Goal: Transaction & Acquisition: Purchase product/service

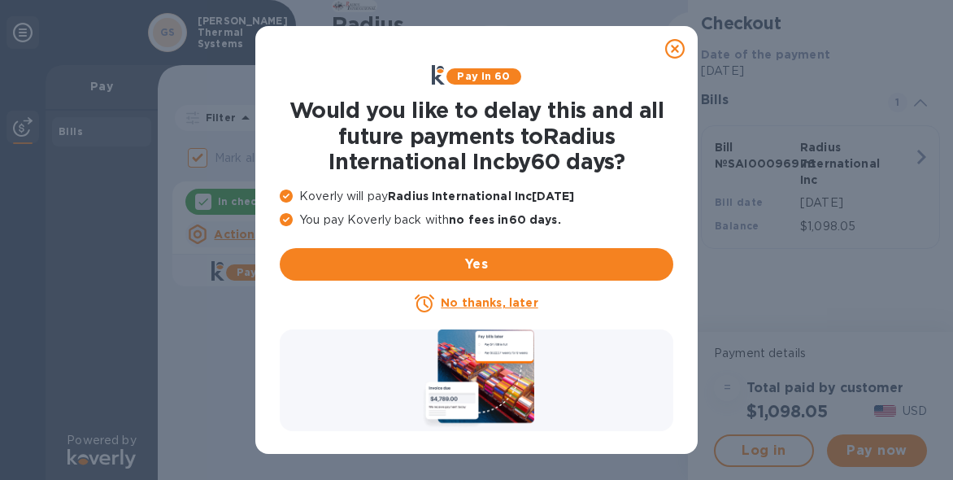
click at [492, 298] on u "No thanks, later" at bounding box center [489, 302] width 97 height 13
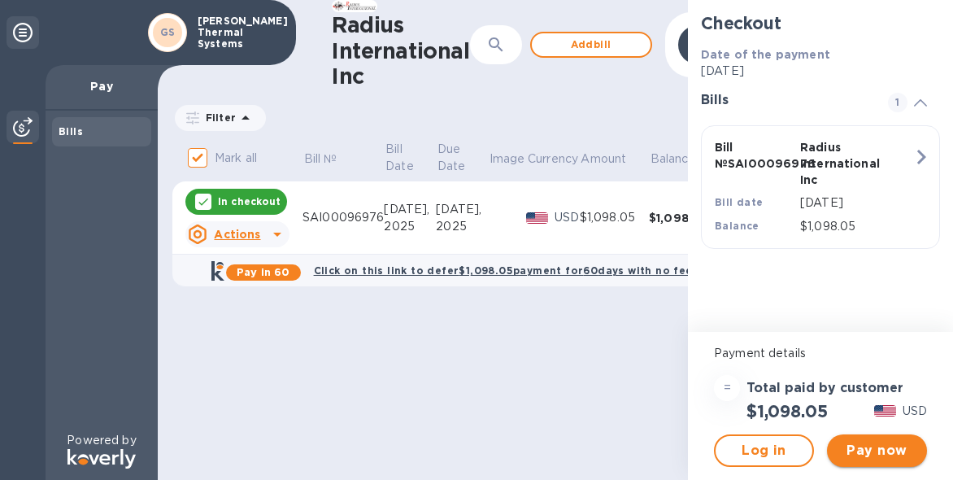
click at [884, 454] on span "Pay now" at bounding box center [877, 451] width 74 height 20
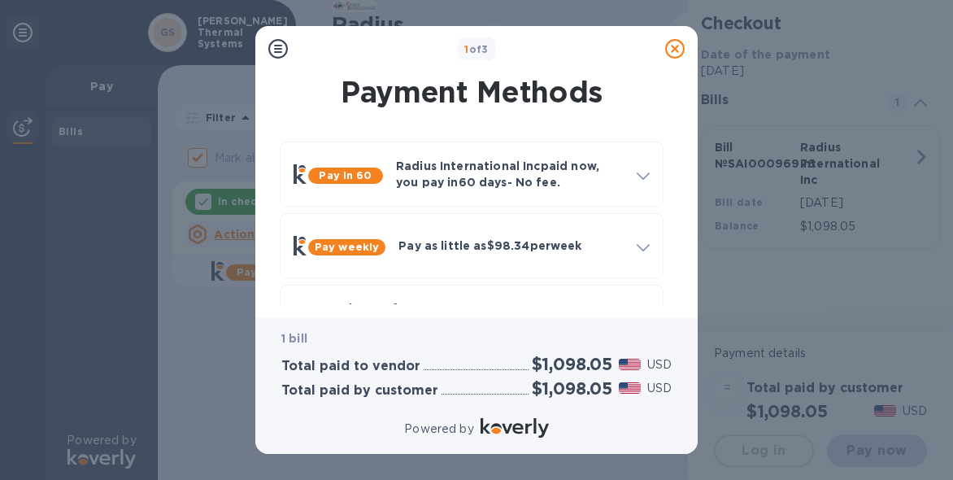
drag, startPoint x: 677, startPoint y: 137, endPoint x: 684, endPoint y: 172, distance: 36.3
click at [684, 172] on div "Payment Methods Pay in 60 Radius International Inc paid now, you pay [DATE] - N…" at bounding box center [476, 188] width 416 height 232
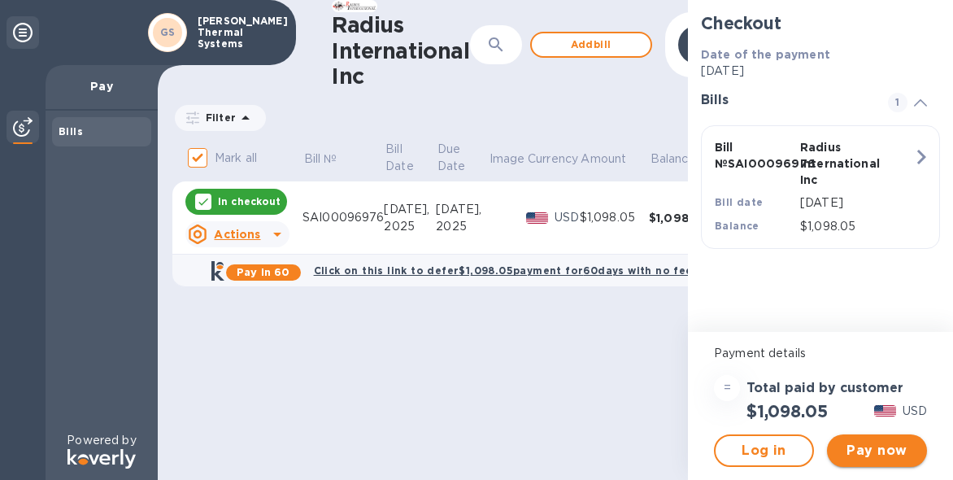
click at [876, 453] on span "Pay now" at bounding box center [877, 451] width 74 height 20
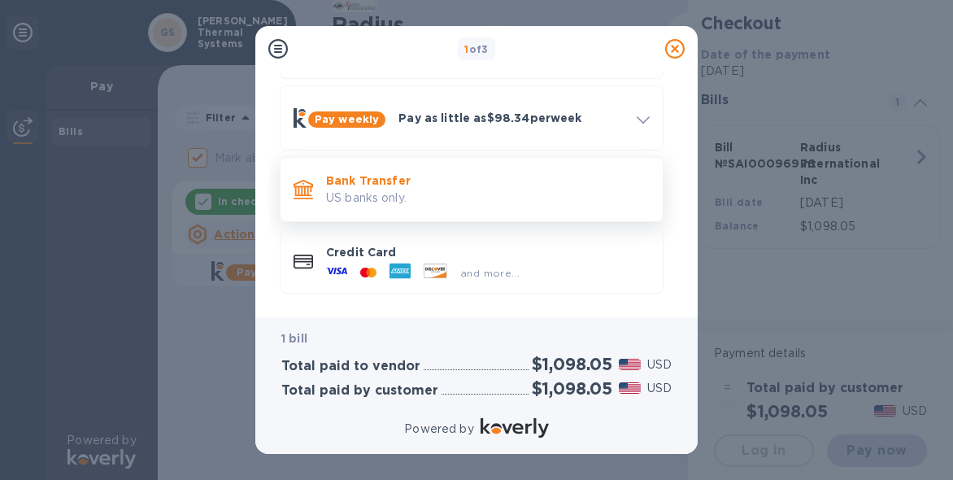
scroll to position [127, 0]
click at [462, 194] on p "US banks only." at bounding box center [487, 198] width 323 height 17
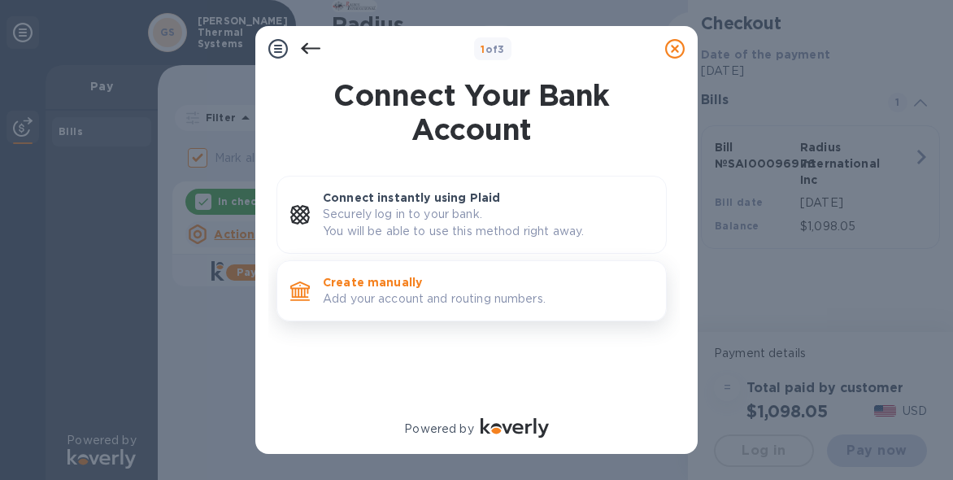
click at [425, 284] on p "Create manually" at bounding box center [488, 282] width 330 height 16
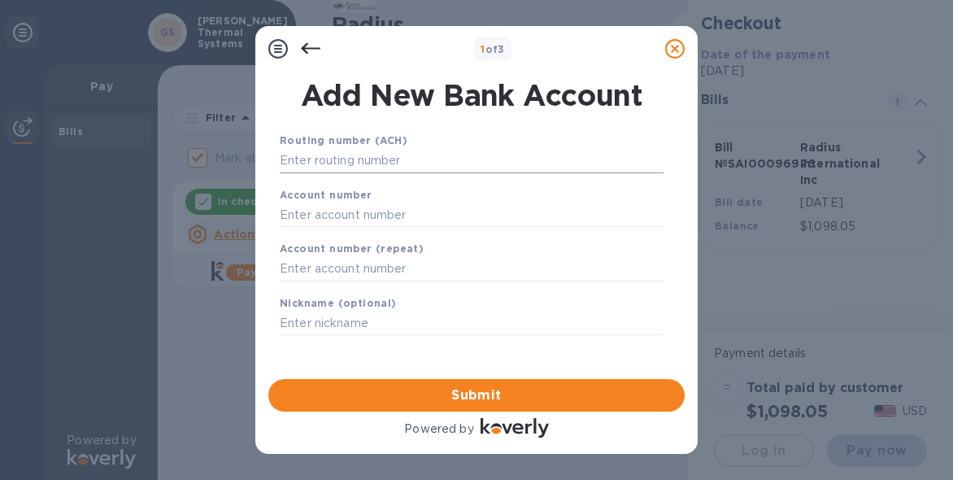
click at [376, 162] on input "text" at bounding box center [472, 161] width 384 height 24
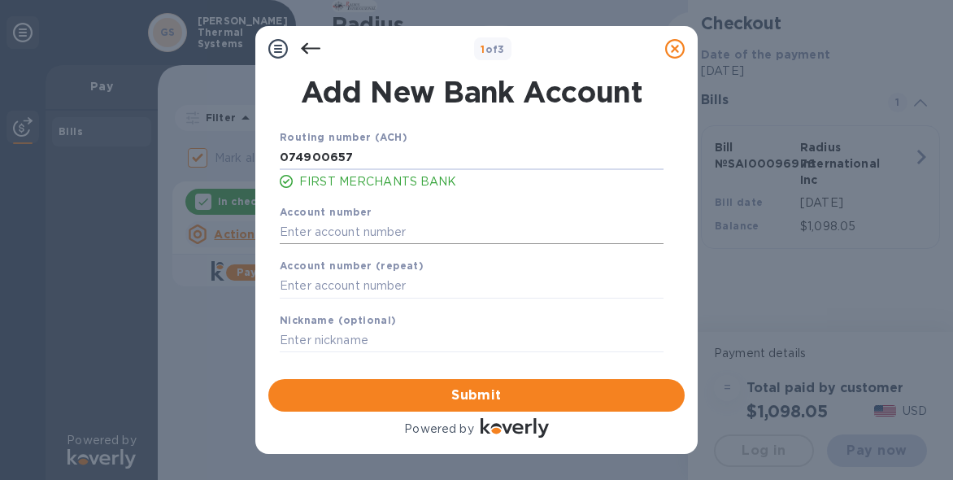
type input "074900657"
click at [347, 235] on input "text" at bounding box center [472, 231] width 384 height 24
type input "9001516954"
click at [331, 271] on b "Account number (repeat)" at bounding box center [352, 265] width 144 height 12
click at [340, 287] on input "text" at bounding box center [472, 286] width 384 height 24
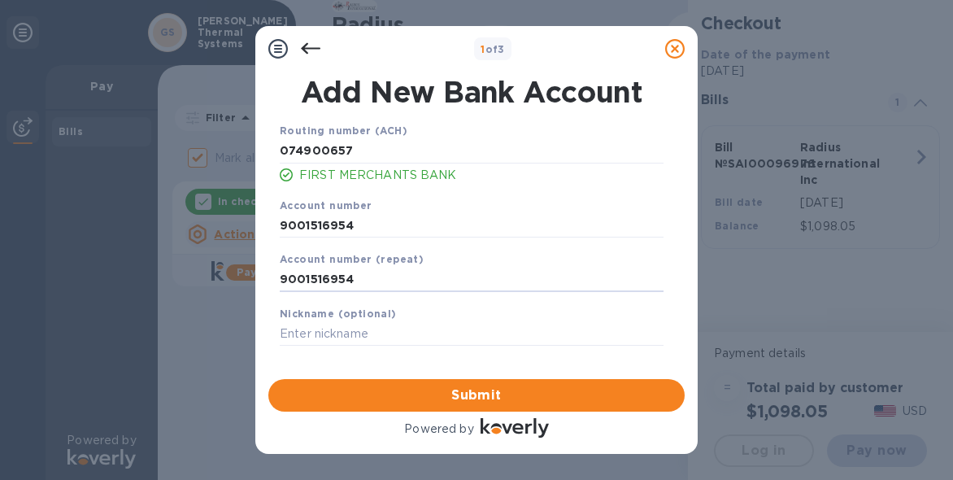
scroll to position [3, 0]
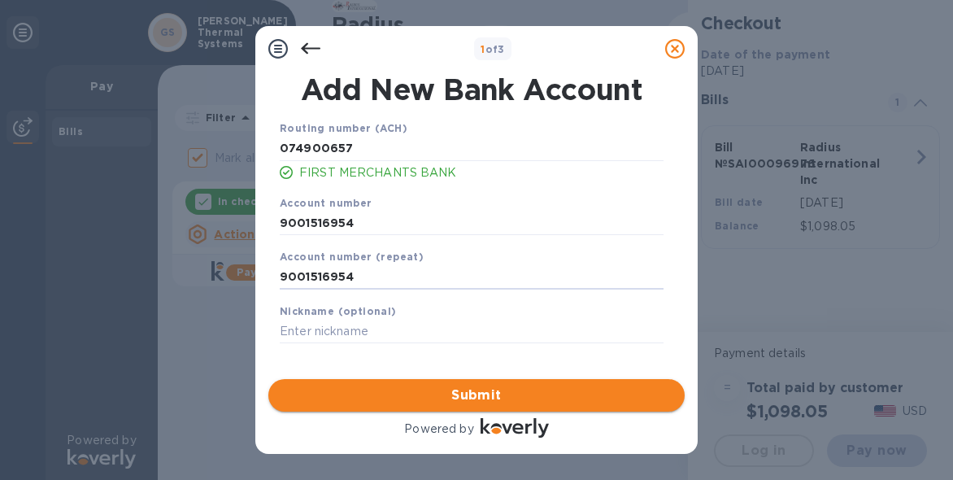
type input "9001516954"
click at [522, 389] on span "Submit" at bounding box center [476, 395] width 390 height 20
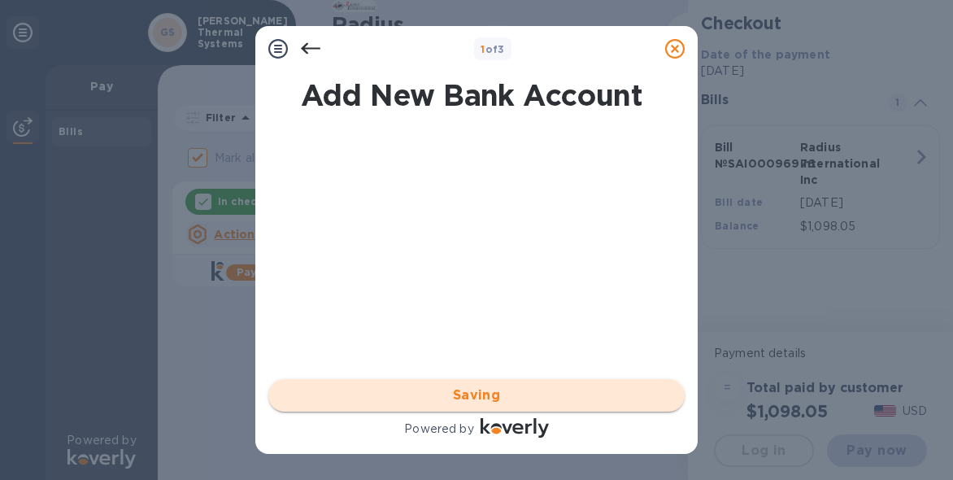
scroll to position [0, 0]
